Goal: Task Accomplishment & Management: Manage account settings

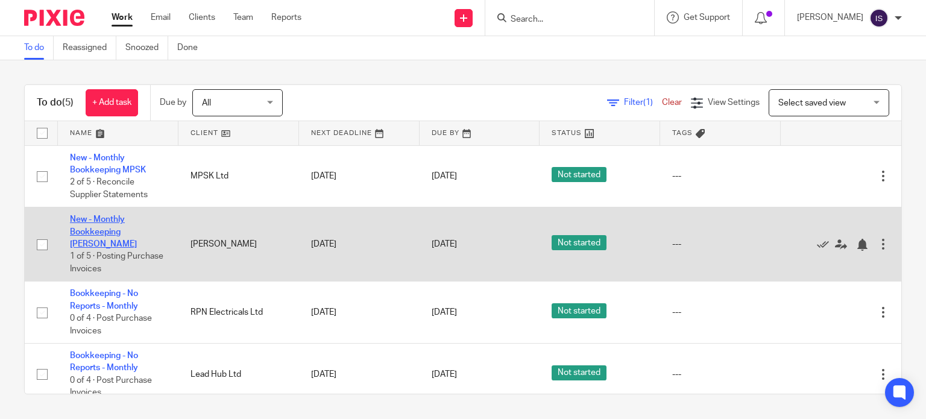
click at [116, 221] on link "New - Monthly Bookkeeping [PERSON_NAME]" at bounding box center [103, 231] width 67 height 33
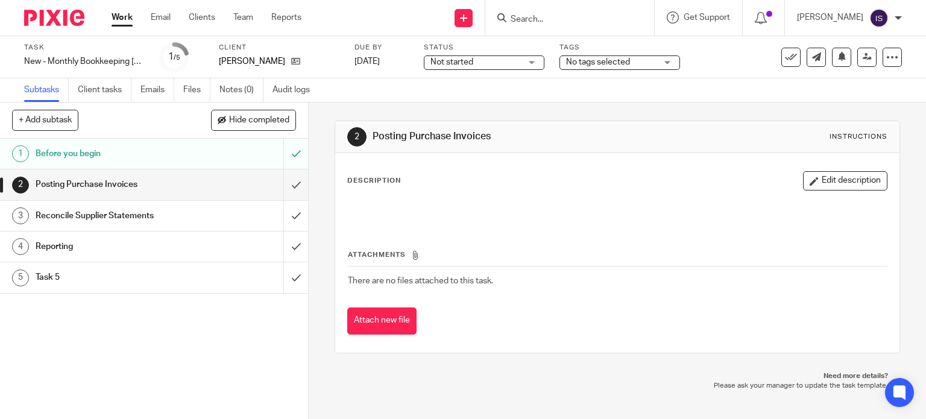
click at [530, 11] on form at bounding box center [574, 17] width 128 height 15
click at [531, 13] on form at bounding box center [574, 17] width 128 height 15
click at [536, 20] on input "Search" at bounding box center [564, 19] width 109 height 11
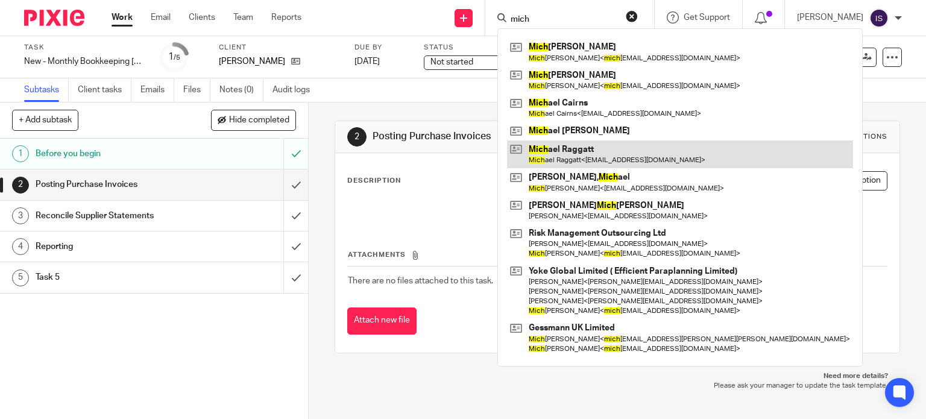
type input "mich"
click at [602, 149] on link at bounding box center [680, 155] width 346 height 28
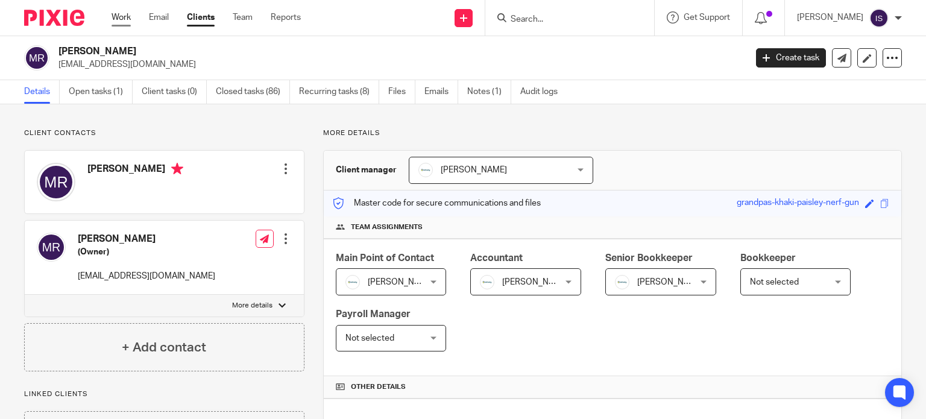
click at [121, 18] on link "Work" at bounding box center [121, 17] width 19 height 12
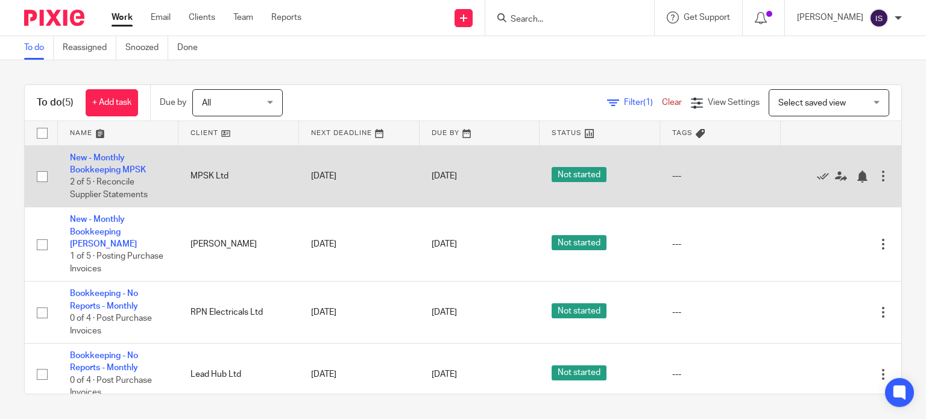
click at [682, 189] on td "---" at bounding box center [720, 176] width 121 height 62
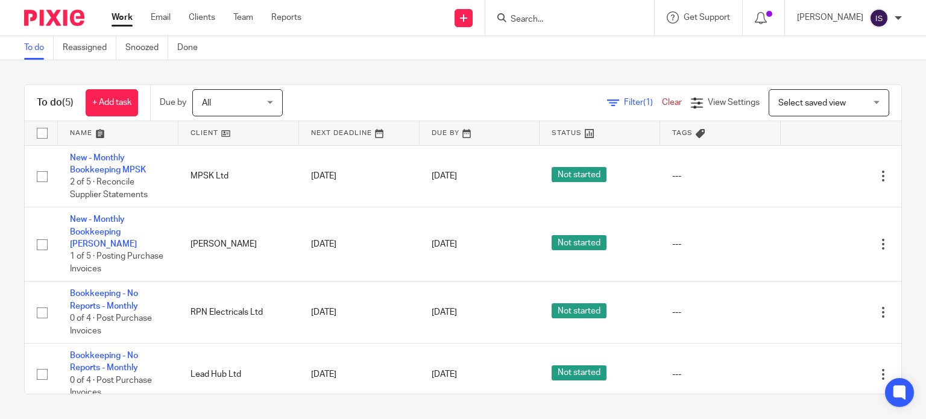
click at [565, 19] on input "Search" at bounding box center [564, 19] width 109 height 11
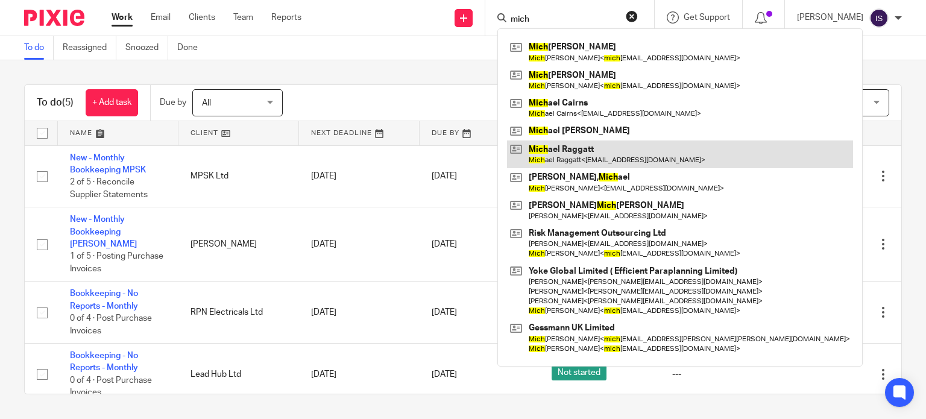
type input "mich"
click at [592, 156] on link at bounding box center [680, 155] width 346 height 28
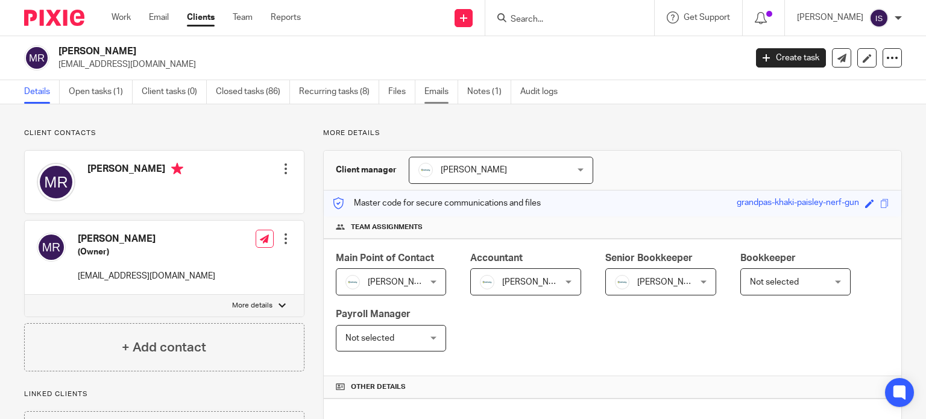
click at [434, 94] on link "Emails" at bounding box center [442, 92] width 34 height 24
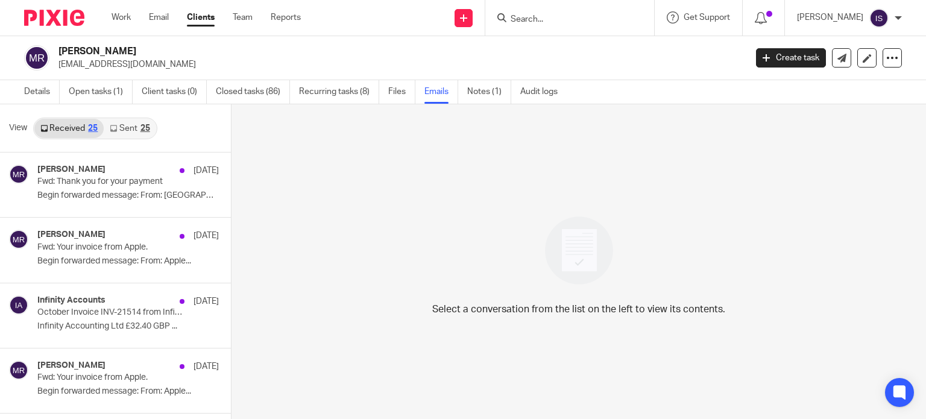
click at [123, 127] on link "Sent 25" at bounding box center [130, 128] width 52 height 19
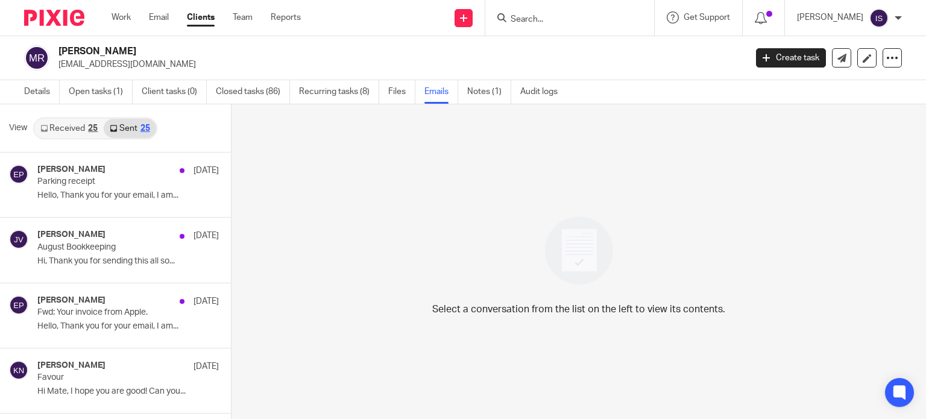
scroll to position [2, 0]
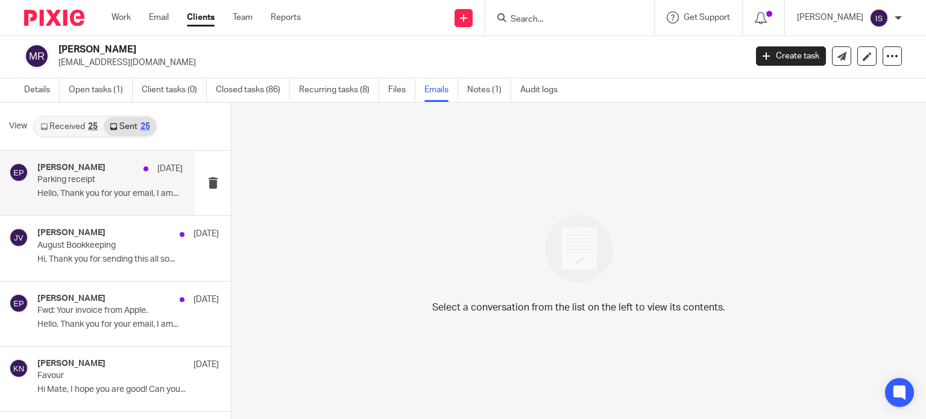
click at [121, 188] on div "Eve Parker 4 Sep Parking receipt Hello, Thank you for your email, I am..." at bounding box center [109, 183] width 145 height 40
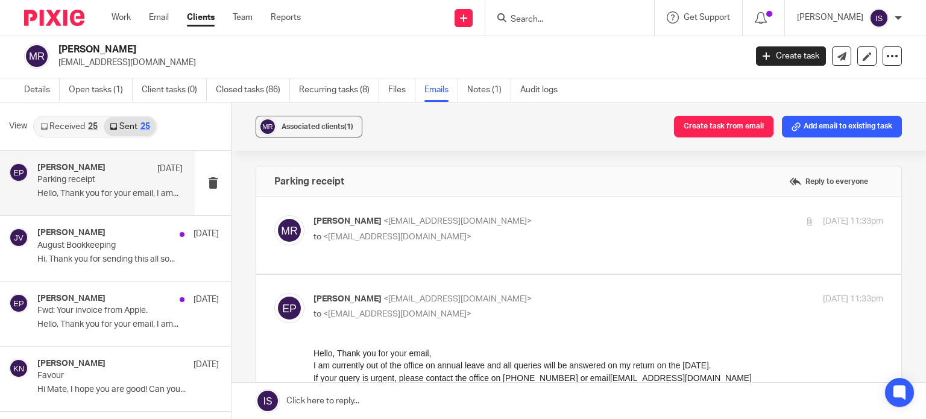
scroll to position [0, 0]
click at [98, 252] on div "Jamie Vinn 2 Sep August Bookkeeping Hi, Thank you for sending this all so..." at bounding box center [109, 248] width 145 height 40
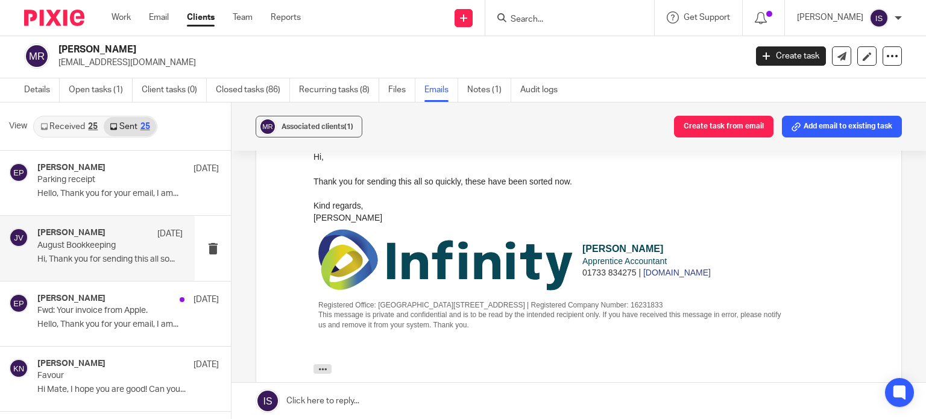
scroll to position [362, 0]
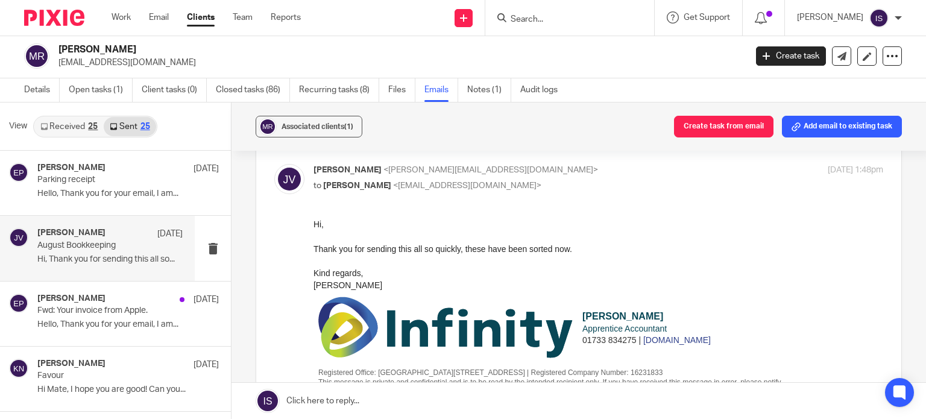
click at [51, 124] on link "Received 25" at bounding box center [68, 126] width 69 height 19
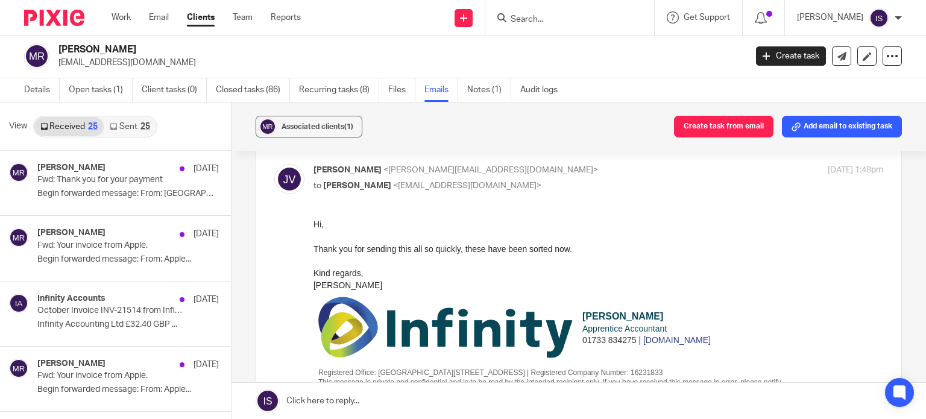
click at [133, 19] on ul "Work Email Clients Team Reports" at bounding box center [215, 17] width 207 height 12
click at [119, 13] on link "Work" at bounding box center [121, 17] width 19 height 12
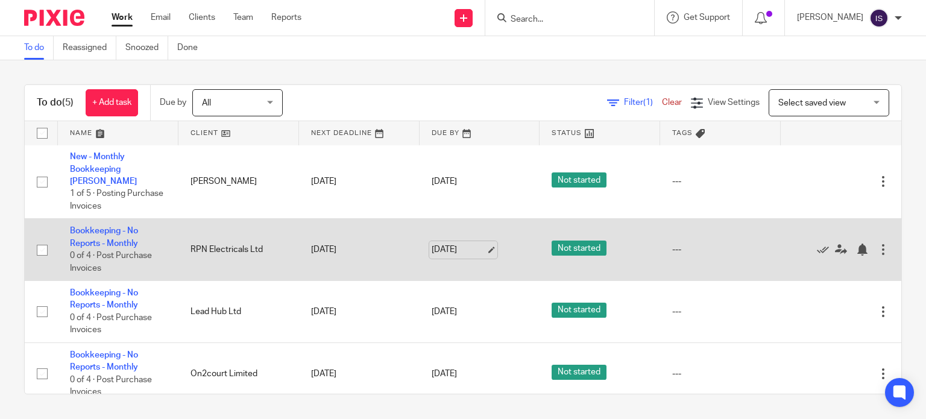
scroll to position [63, 0]
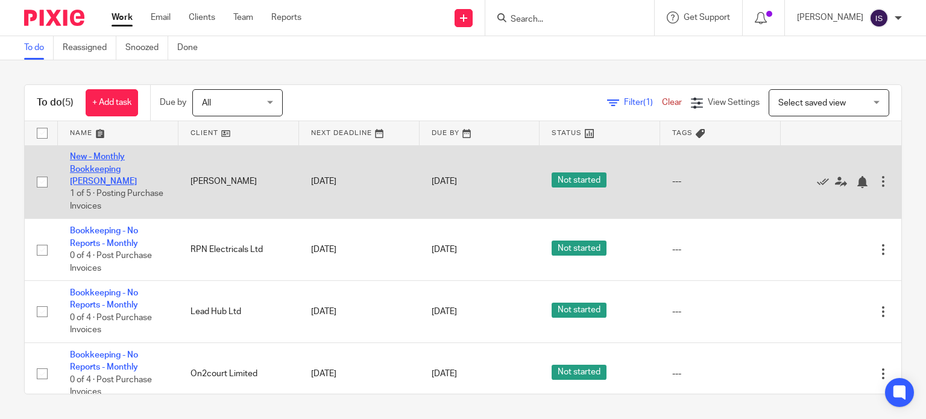
click at [101, 158] on link "New - Monthly Bookkeeping [PERSON_NAME]" at bounding box center [103, 169] width 67 height 33
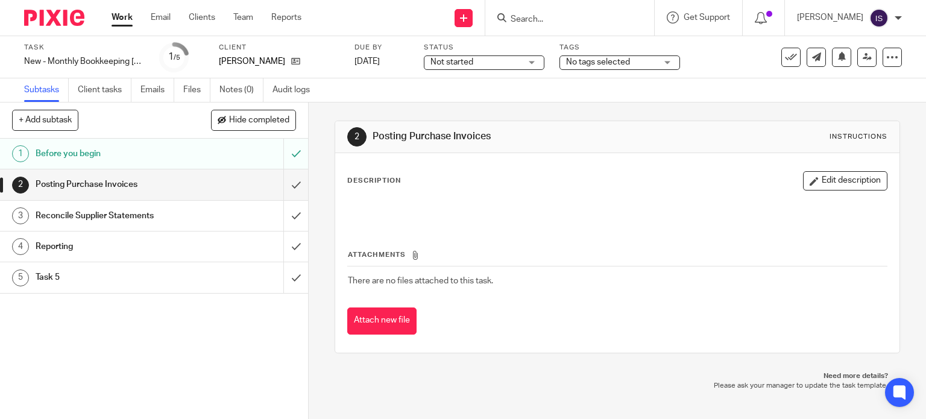
click at [122, 22] on link "Work" at bounding box center [122, 17] width 21 height 12
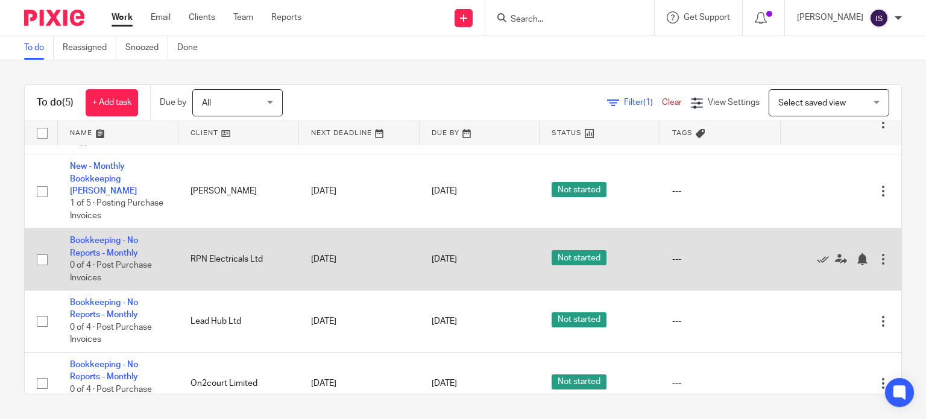
scroll to position [60, 0]
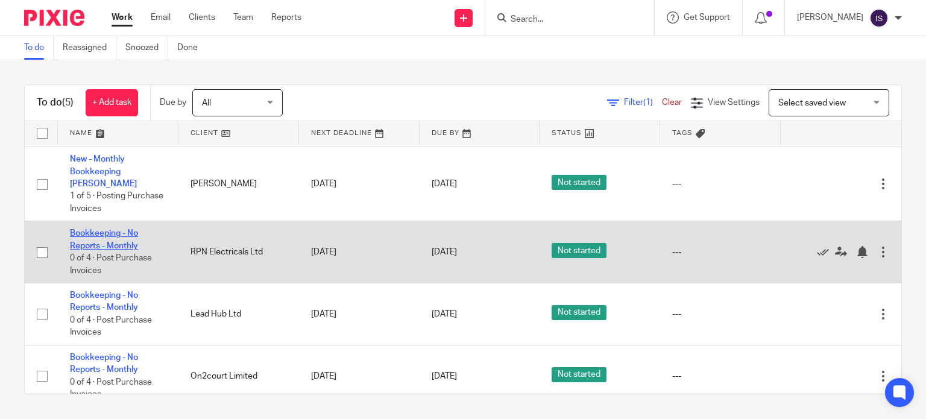
click at [116, 229] on link "Bookkeeping - No Reports - Monthly" at bounding box center [104, 239] width 68 height 21
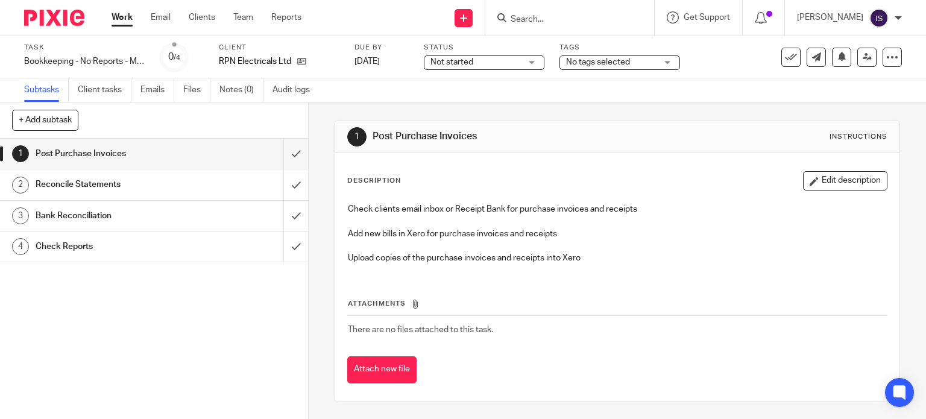
click at [154, 69] on div "Task Bookkeeping - No Reports - Monthly Save Bookkeeping - No Reports - Monthly…" at bounding box center [390, 57] width 732 height 29
click at [162, 86] on link "Emails" at bounding box center [158, 90] width 34 height 24
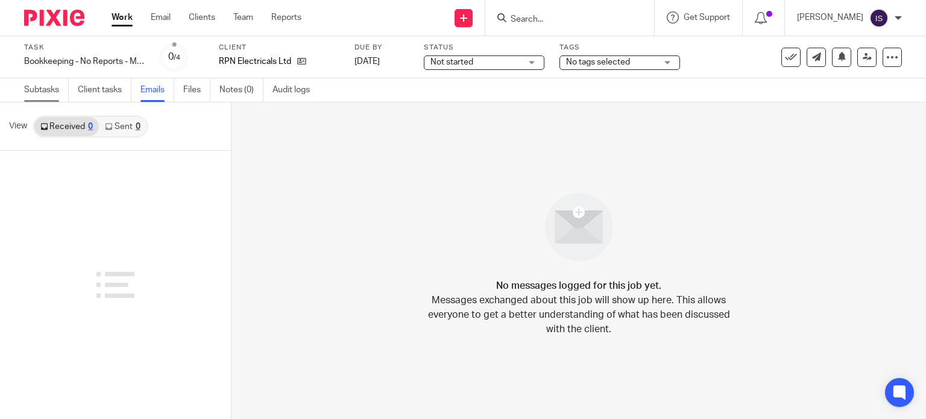
click at [49, 92] on link "Subtasks" at bounding box center [46, 90] width 45 height 24
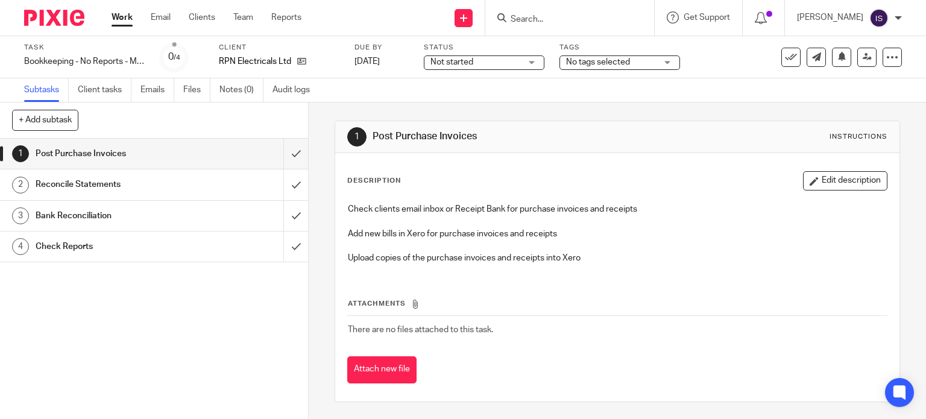
click at [110, 19] on div "Work Email Clients Team Reports Work Email Clients Team Reports Settings" at bounding box center [210, 18] width 220 height 36
click at [112, 11] on link "Work" at bounding box center [122, 17] width 21 height 12
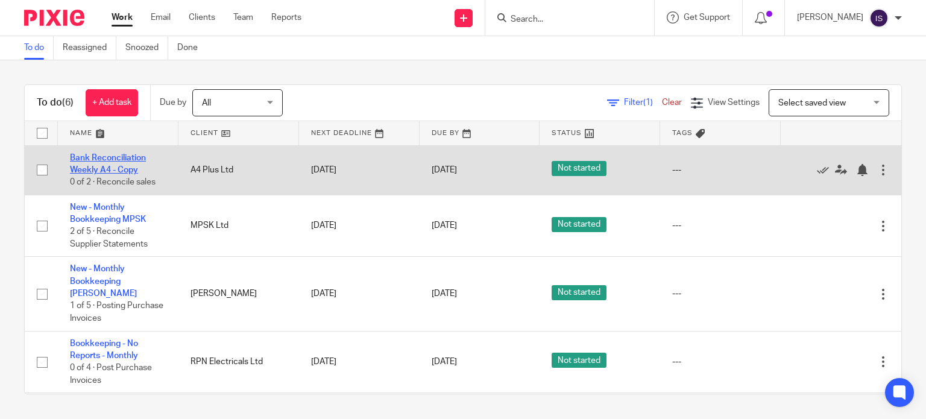
click at [121, 168] on link "Bank Reconciliation Weekly A4 - Copy" at bounding box center [108, 164] width 76 height 21
